Goal: Navigation & Orientation: Find specific page/section

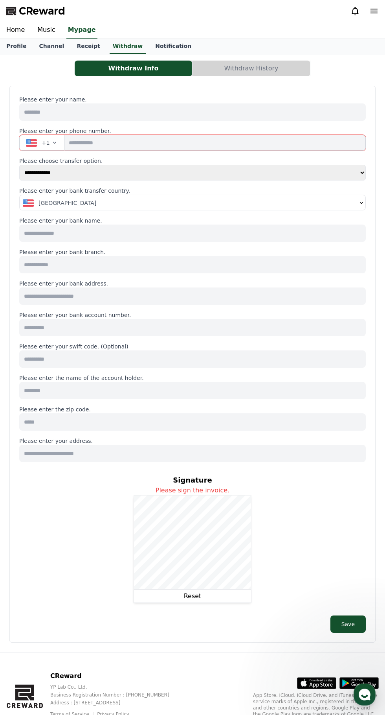
click at [42, 46] on link "Channel" at bounding box center [52, 46] width 38 height 15
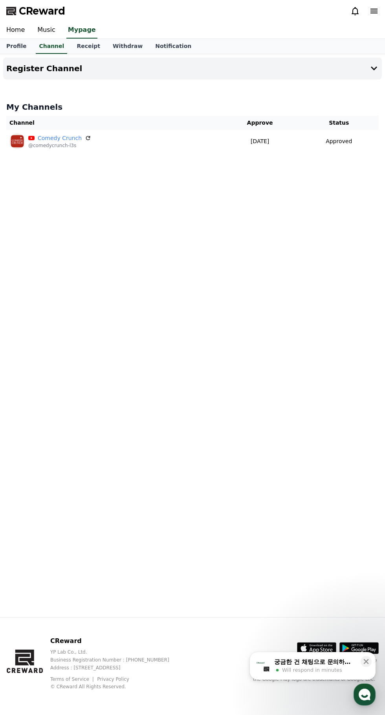
click at [40, 30] on link "Music" at bounding box center [46, 30] width 31 height 17
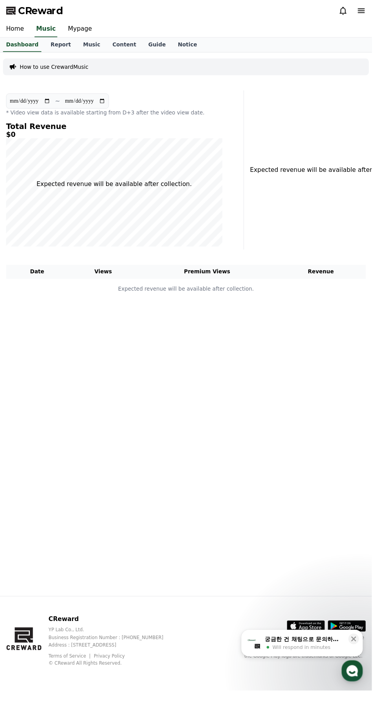
click at [82, 46] on link "Music" at bounding box center [95, 46] width 30 height 15
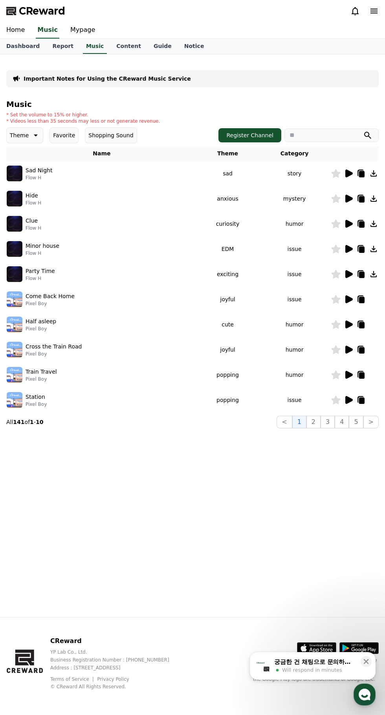
scroll to position [47, 0]
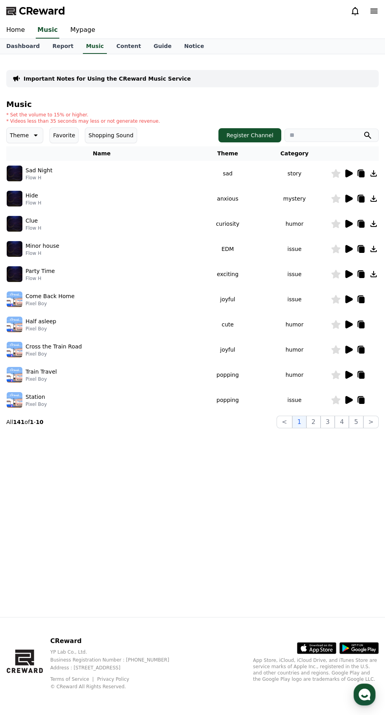
click at [349, 220] on icon at bounding box center [348, 224] width 7 height 8
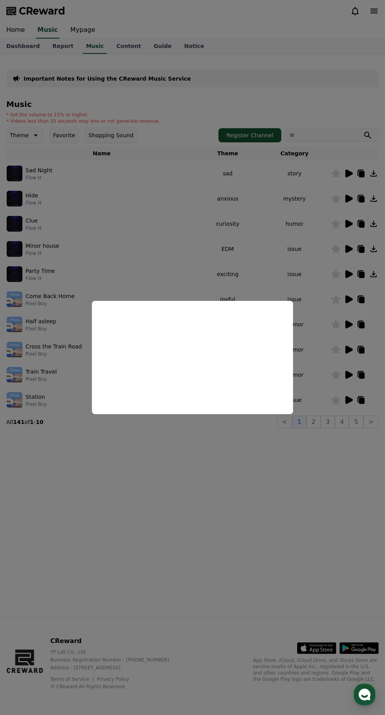
click at [117, 464] on button "close modal" at bounding box center [192, 357] width 385 height 715
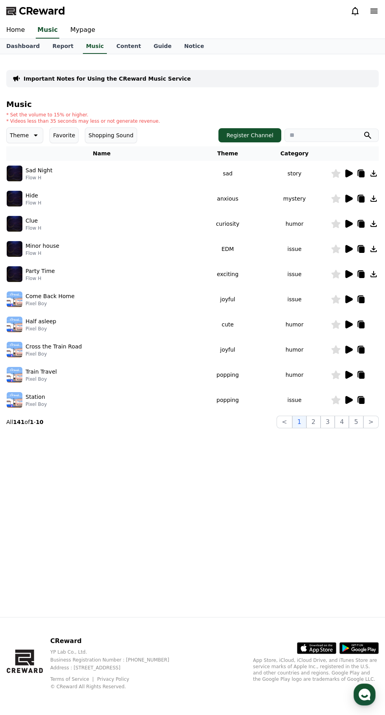
click at [363, 221] on icon at bounding box center [362, 224] width 6 height 6
click at [365, 345] on icon at bounding box center [360, 349] width 9 height 9
